Goal: Check status: Check status

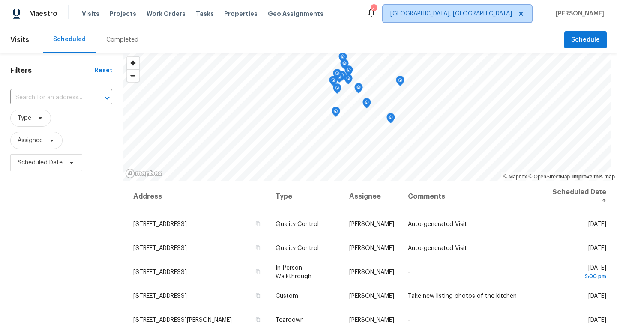
click at [476, 10] on span "[GEOGRAPHIC_DATA], [GEOGRAPHIC_DATA]" at bounding box center [451, 13] width 122 height 9
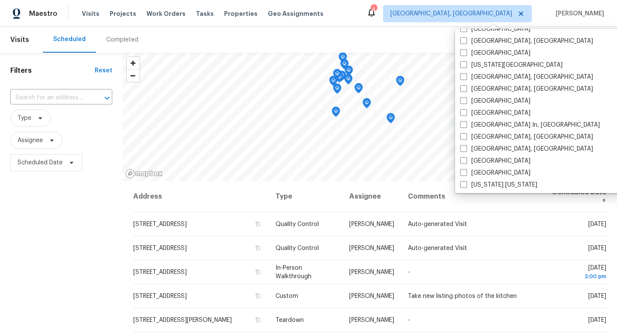
scroll to position [294, 0]
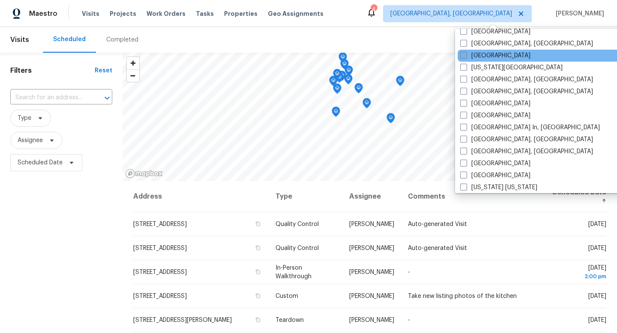
click at [464, 57] on span at bounding box center [463, 55] width 7 height 7
click at [464, 57] on input "[GEOGRAPHIC_DATA]" at bounding box center [463, 54] width 6 height 6
checkbox input "true"
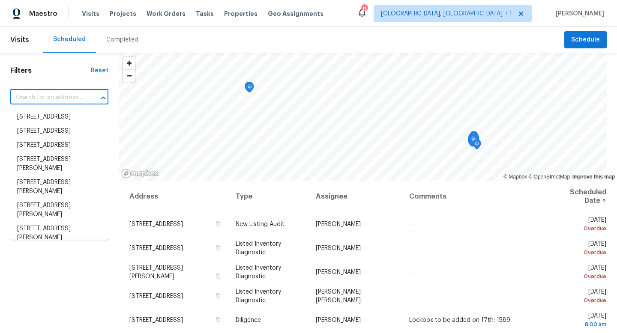
click at [54, 96] on input "text" at bounding box center [47, 97] width 74 height 13
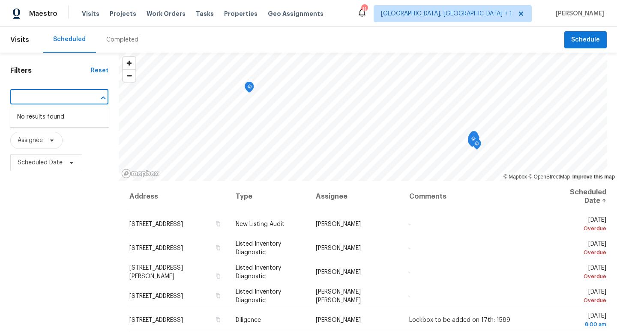
paste input "[STREET_ADDRESS][PERSON_NAME]"
type input "[STREET_ADDRESS][PERSON_NAME]"
click at [69, 117] on li "[STREET_ADDRESS][PERSON_NAME]" at bounding box center [59, 121] width 98 height 23
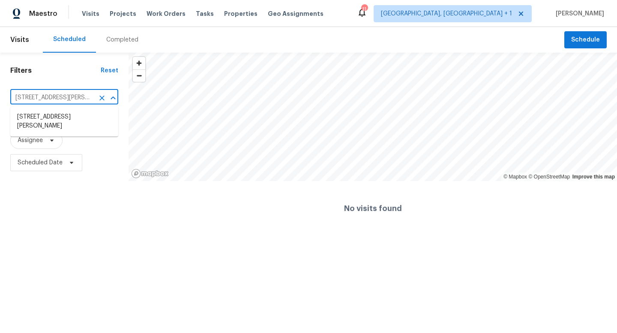
scroll to position [0, 42]
drag, startPoint x: 63, startPoint y: 99, endPoint x: 121, endPoint y: 101, distance: 58.3
click at [121, 101] on div "Filters Reset [STREET_ADDRESS][PERSON_NAME] ​ Type Assignee Scheduled Date" at bounding box center [64, 144] width 128 height 183
type input "9408 [PERSON_NAME]"
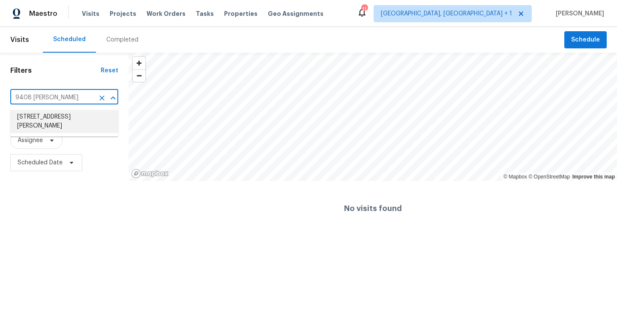
click at [99, 116] on li "[STREET_ADDRESS][PERSON_NAME]" at bounding box center [64, 121] width 108 height 23
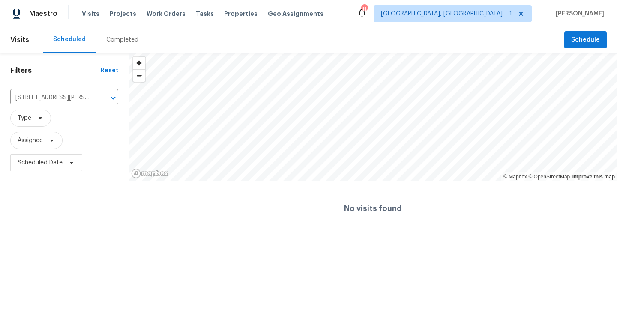
click at [18, 41] on span "Visits" at bounding box center [19, 39] width 19 height 19
click at [123, 39] on div "Completed" at bounding box center [122, 40] width 32 height 9
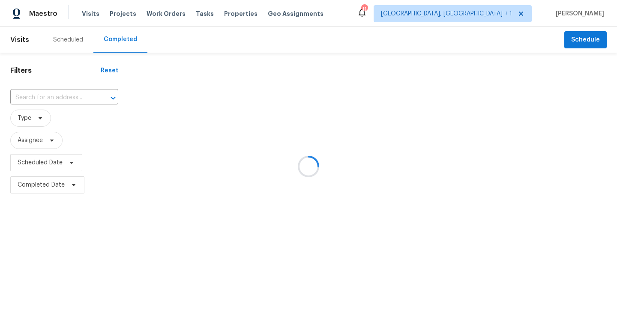
click at [36, 96] on div at bounding box center [308, 166] width 617 height 333
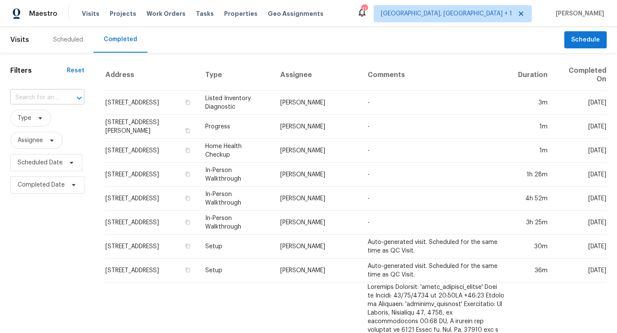
click at [34, 100] on input "text" at bounding box center [35, 97] width 50 height 13
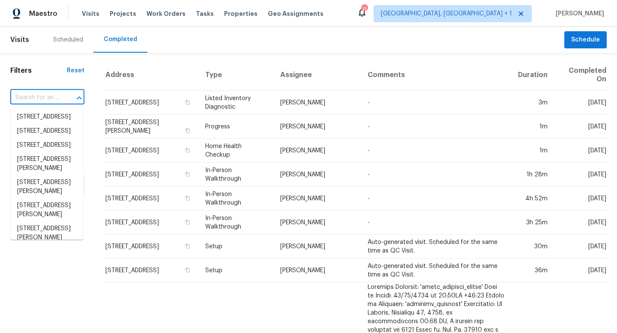
paste input "[STREET_ADDRESS][PERSON_NAME]"
type input "[STREET_ADDRESS][PERSON_NAME]"
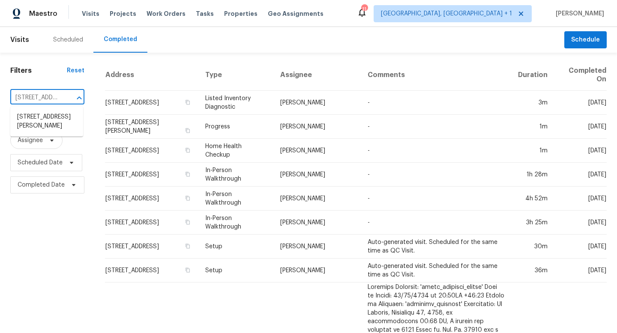
scroll to position [0, 76]
click at [36, 122] on li "[STREET_ADDRESS][PERSON_NAME]" at bounding box center [46, 121] width 73 height 23
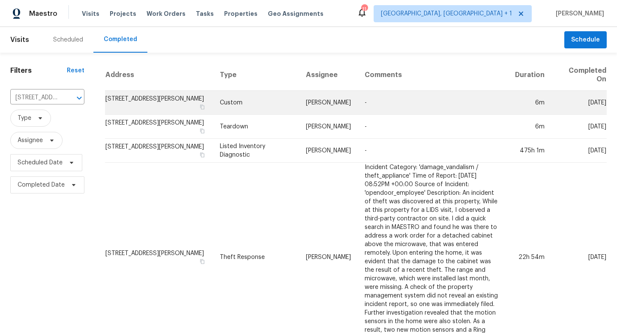
click at [197, 104] on td "[STREET_ADDRESS][PERSON_NAME]" at bounding box center [159, 103] width 108 height 24
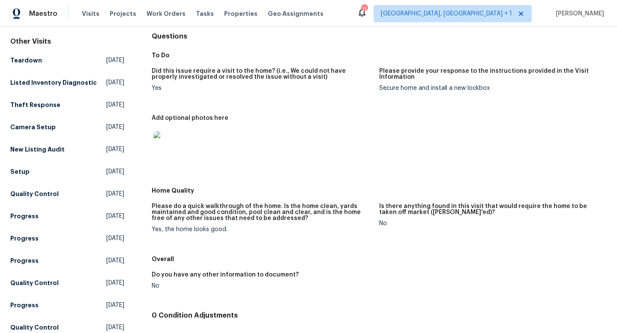
scroll to position [90, 0]
